Goal: Navigation & Orientation: Find specific page/section

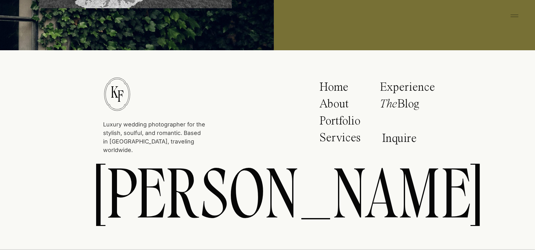
scroll to position [3231, 0]
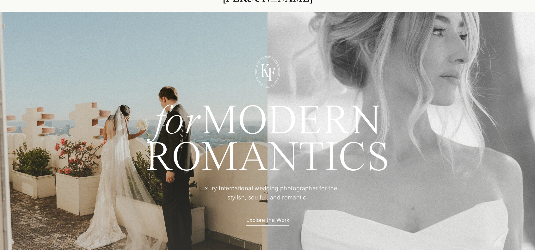
scroll to position [0, 0]
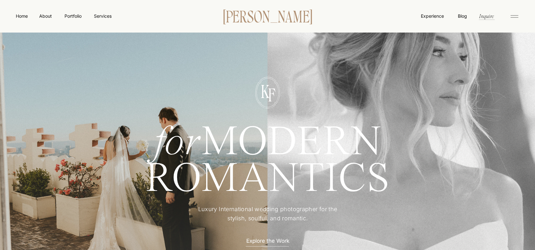
click at [263, 19] on p "[PERSON_NAME]" at bounding box center [267, 15] width 109 height 13
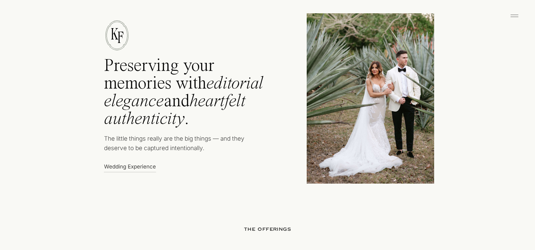
scroll to position [253, 0]
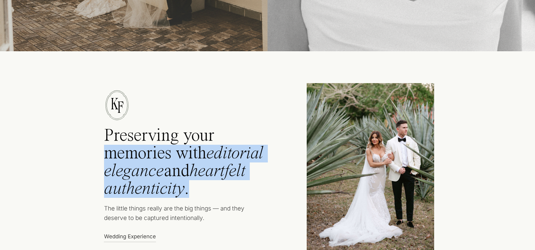
drag, startPoint x: 276, startPoint y: 189, endPoint x: 282, endPoint y: 188, distance: 5.5
click at [277, 189] on h2 "Preserving your memories with editorial elegance and heartfelt authenticity ." at bounding box center [192, 164] width 177 height 75
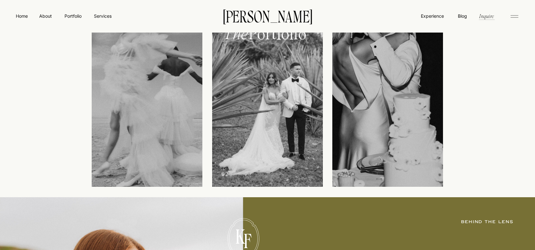
scroll to position [807, 0]
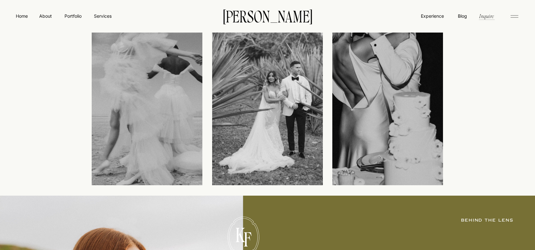
click at [74, 18] on nav "Portfolio" at bounding box center [73, 16] width 22 height 7
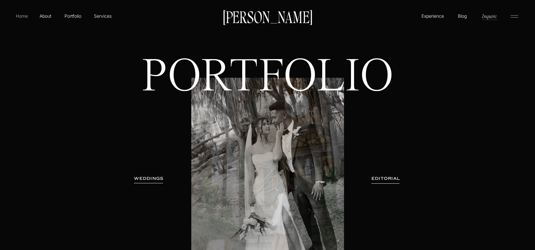
click at [25, 15] on p "Home" at bounding box center [22, 16] width 15 height 7
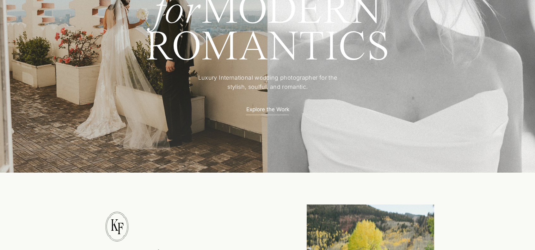
scroll to position [127, 0]
